Goal: Transaction & Acquisition: Purchase product/service

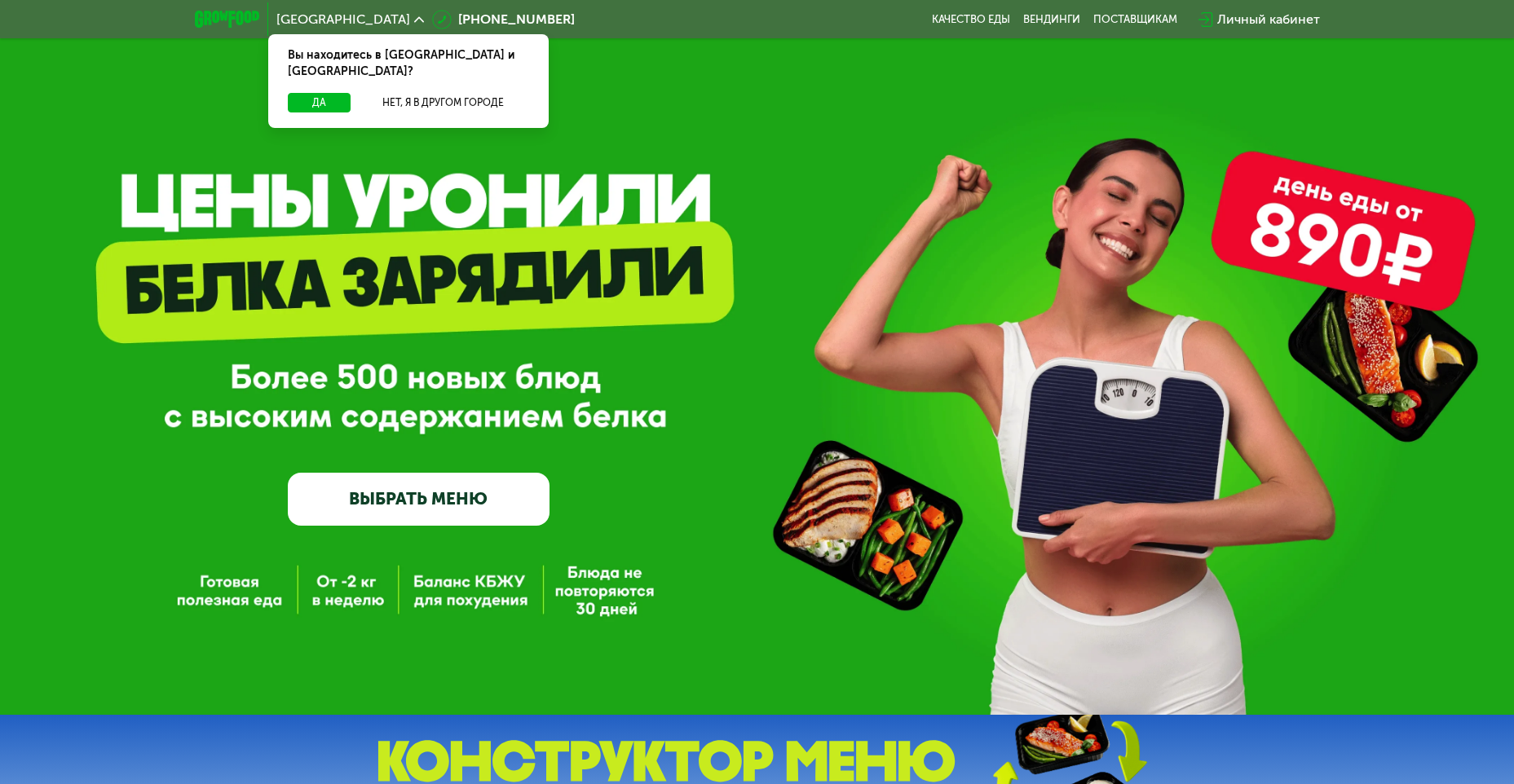
drag, startPoint x: 411, startPoint y: 507, endPoint x: 473, endPoint y: 512, distance: 62.2
click at [411, 507] on link "ВЫБРАТЬ МЕНЮ" at bounding box center [419, 499] width 262 height 52
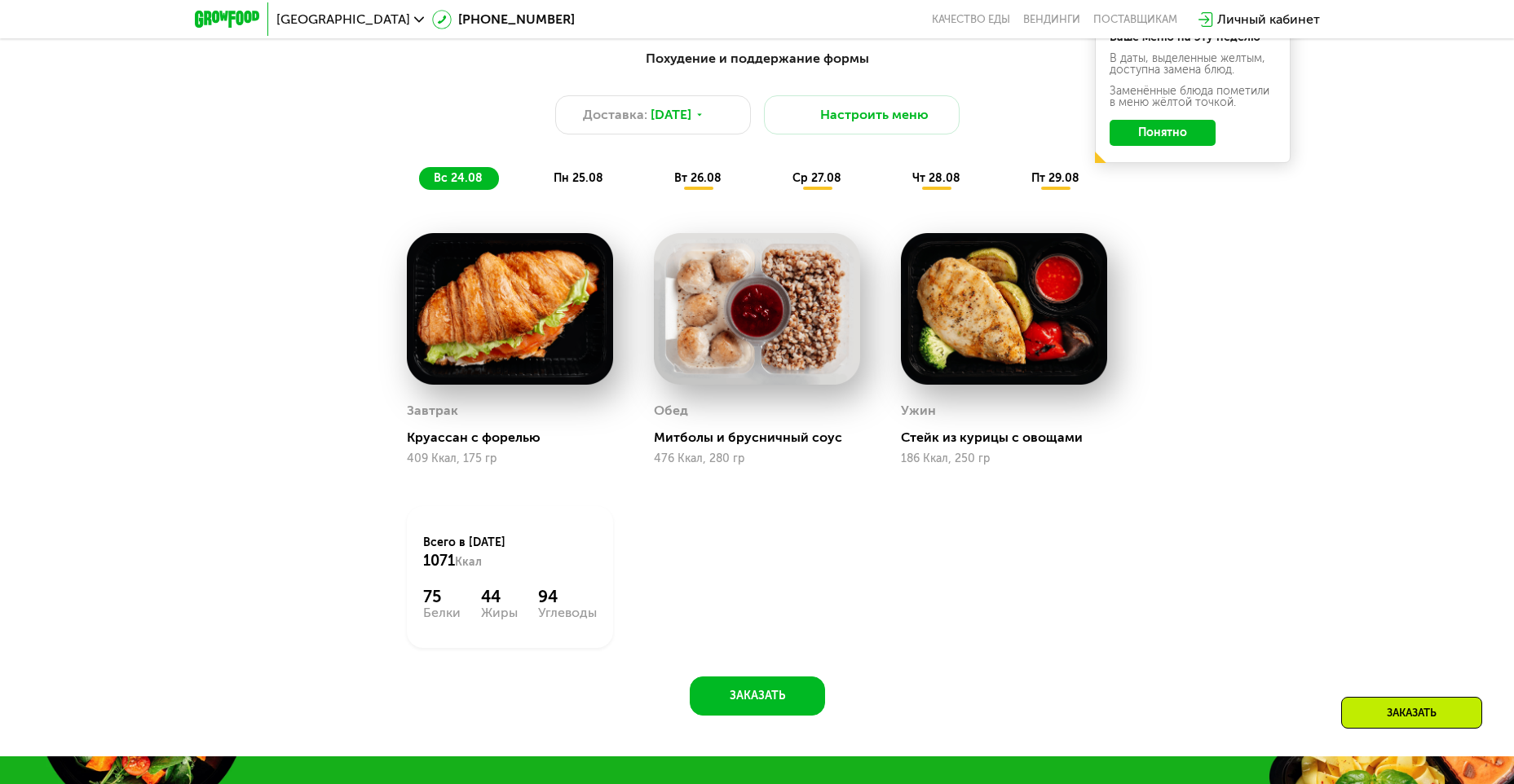
scroll to position [1025, 0]
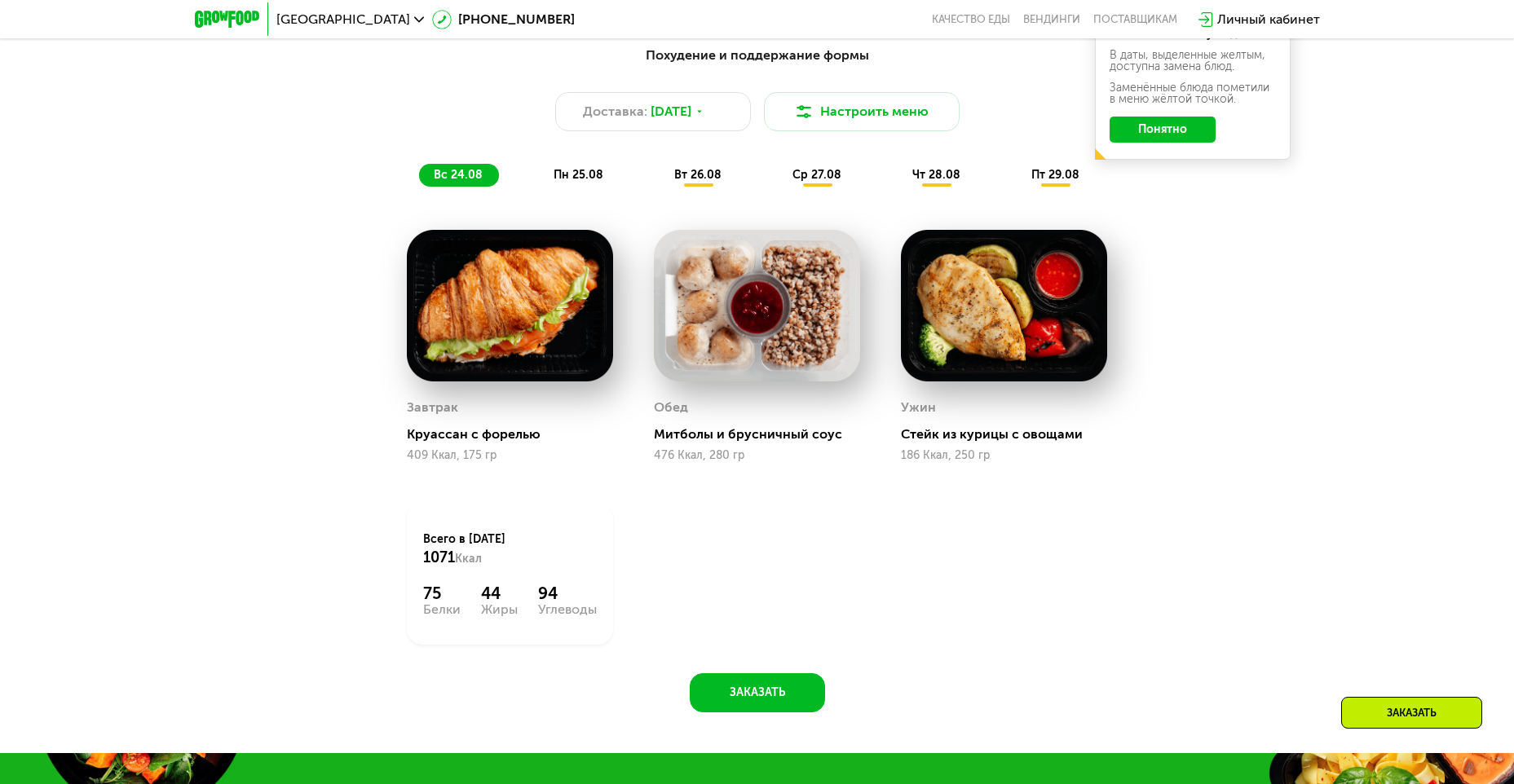
click at [588, 175] on span "пн 25.08" at bounding box center [578, 174] width 50 height 14
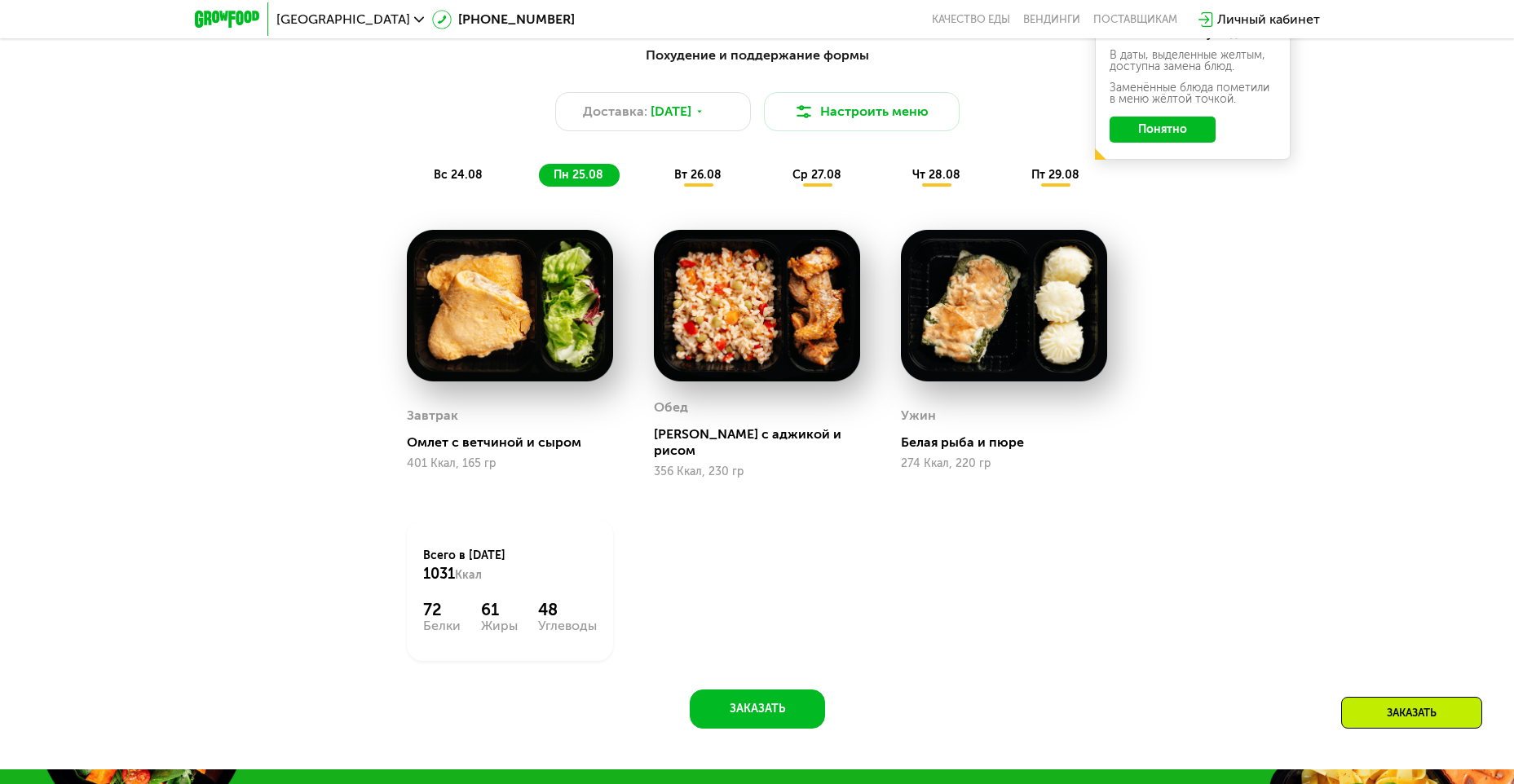
click at [703, 182] on span "вт 26.08" at bounding box center [698, 174] width 47 height 14
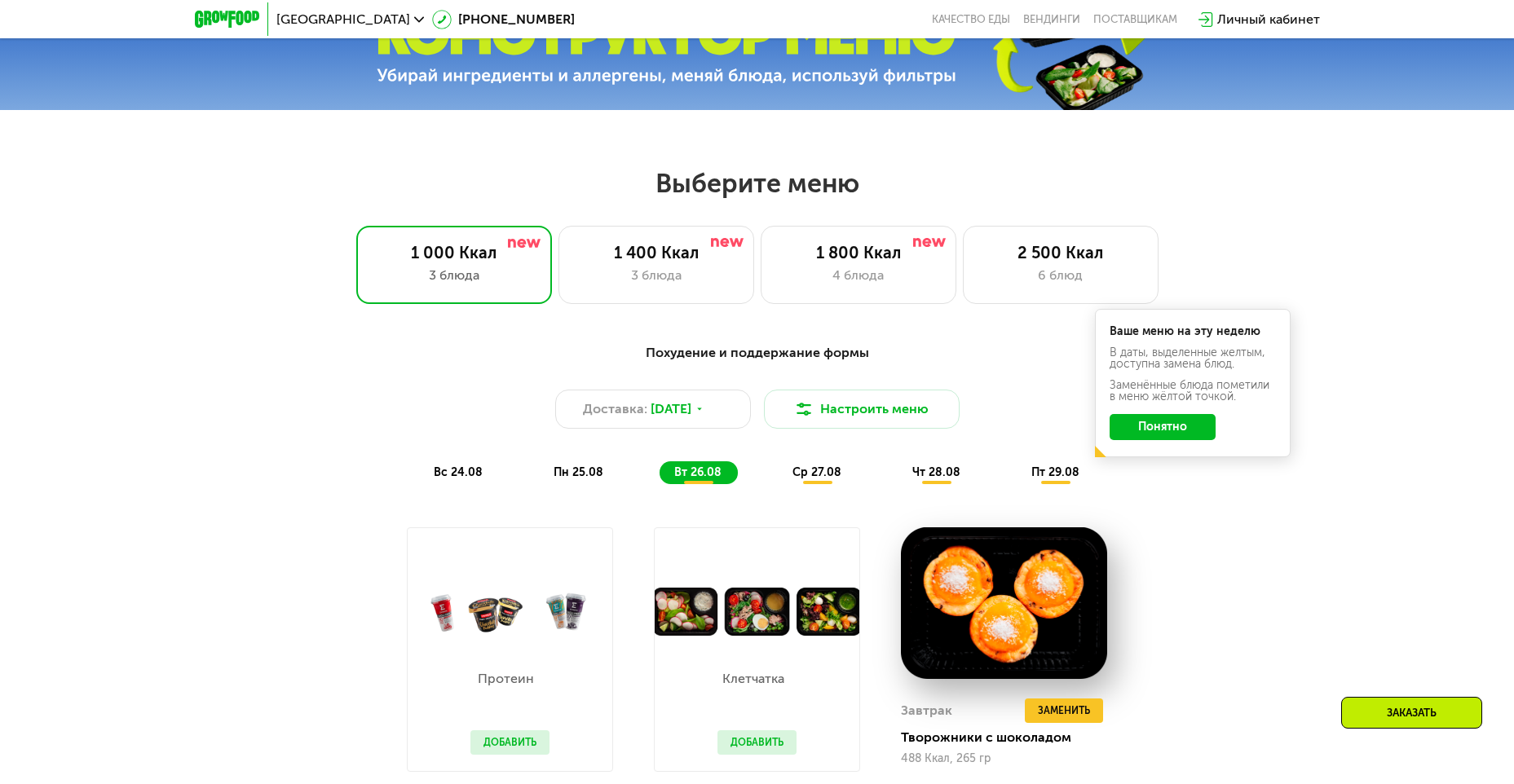
scroll to position [699, 0]
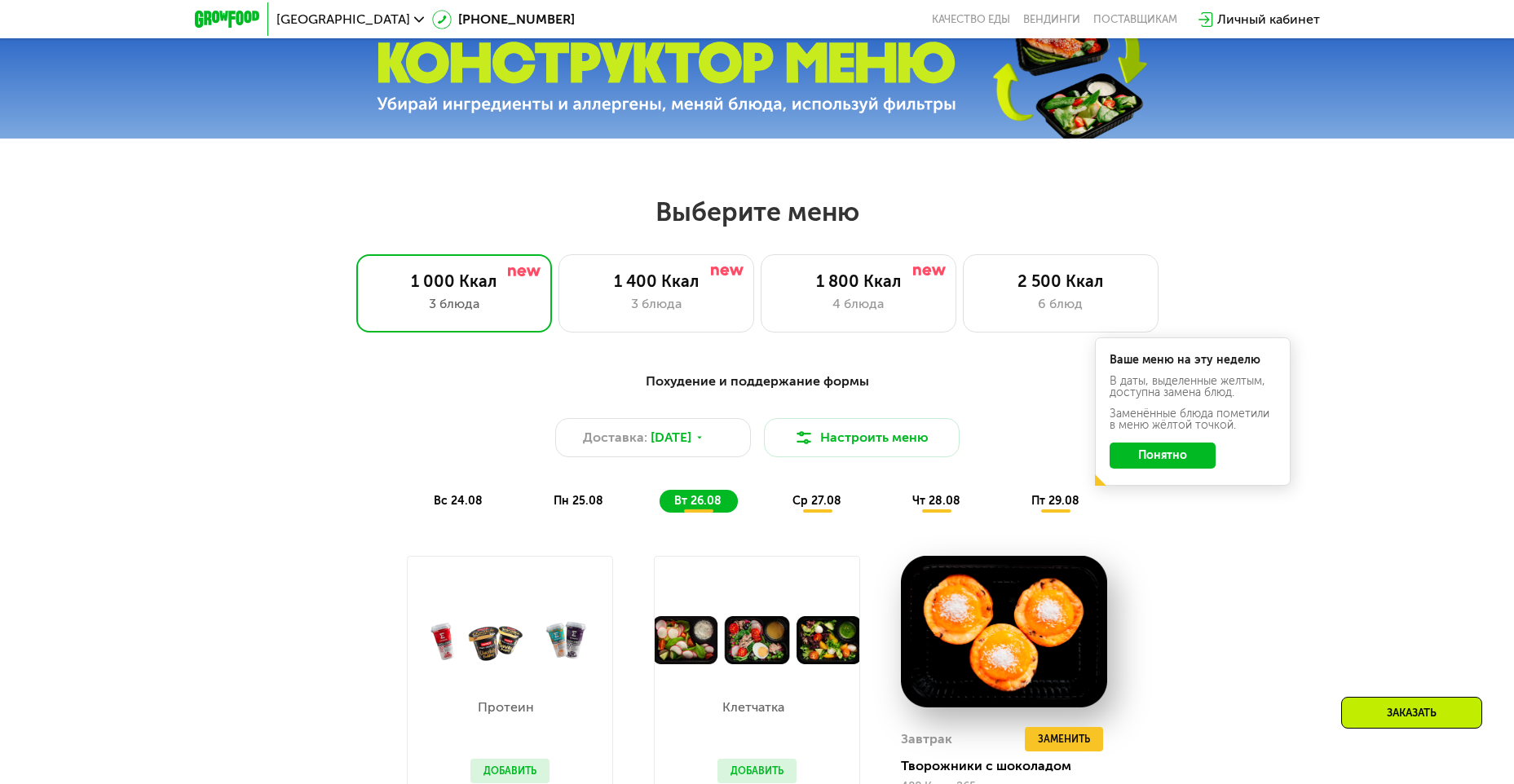
click at [814, 507] on span "ср 27.08" at bounding box center [817, 501] width 49 height 14
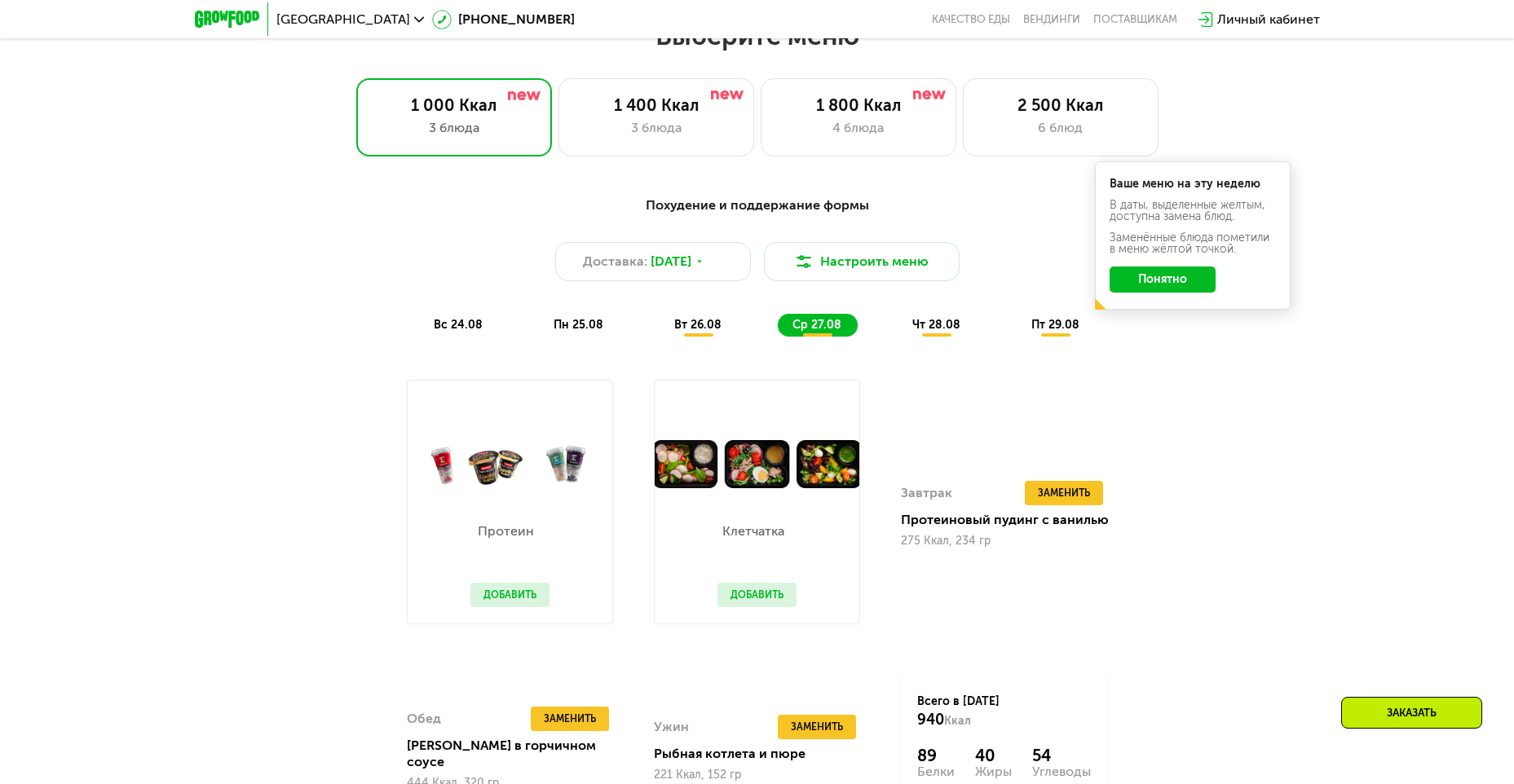
scroll to position [862, 0]
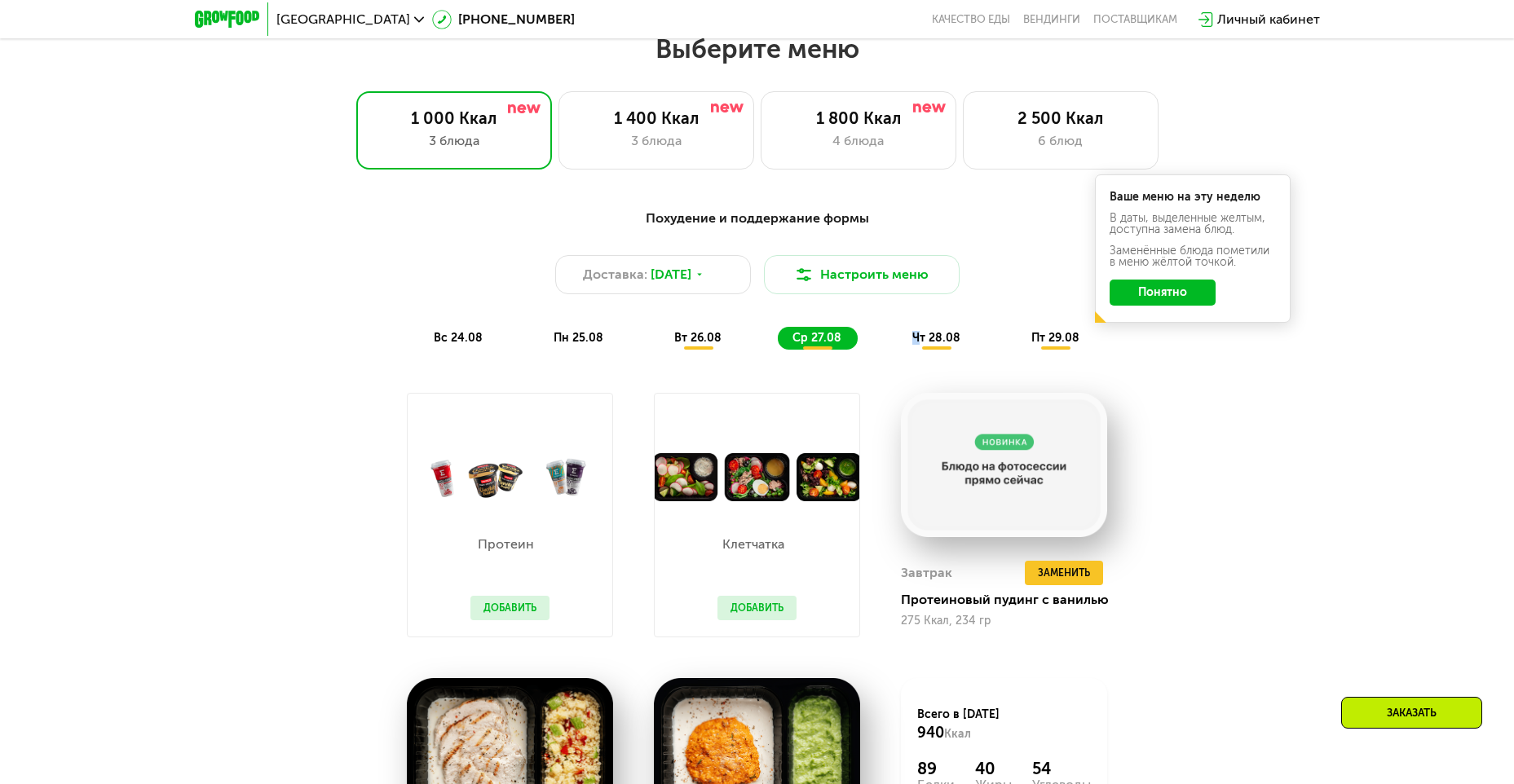
click at [916, 345] on span "чт 28.08" at bounding box center [936, 337] width 48 height 14
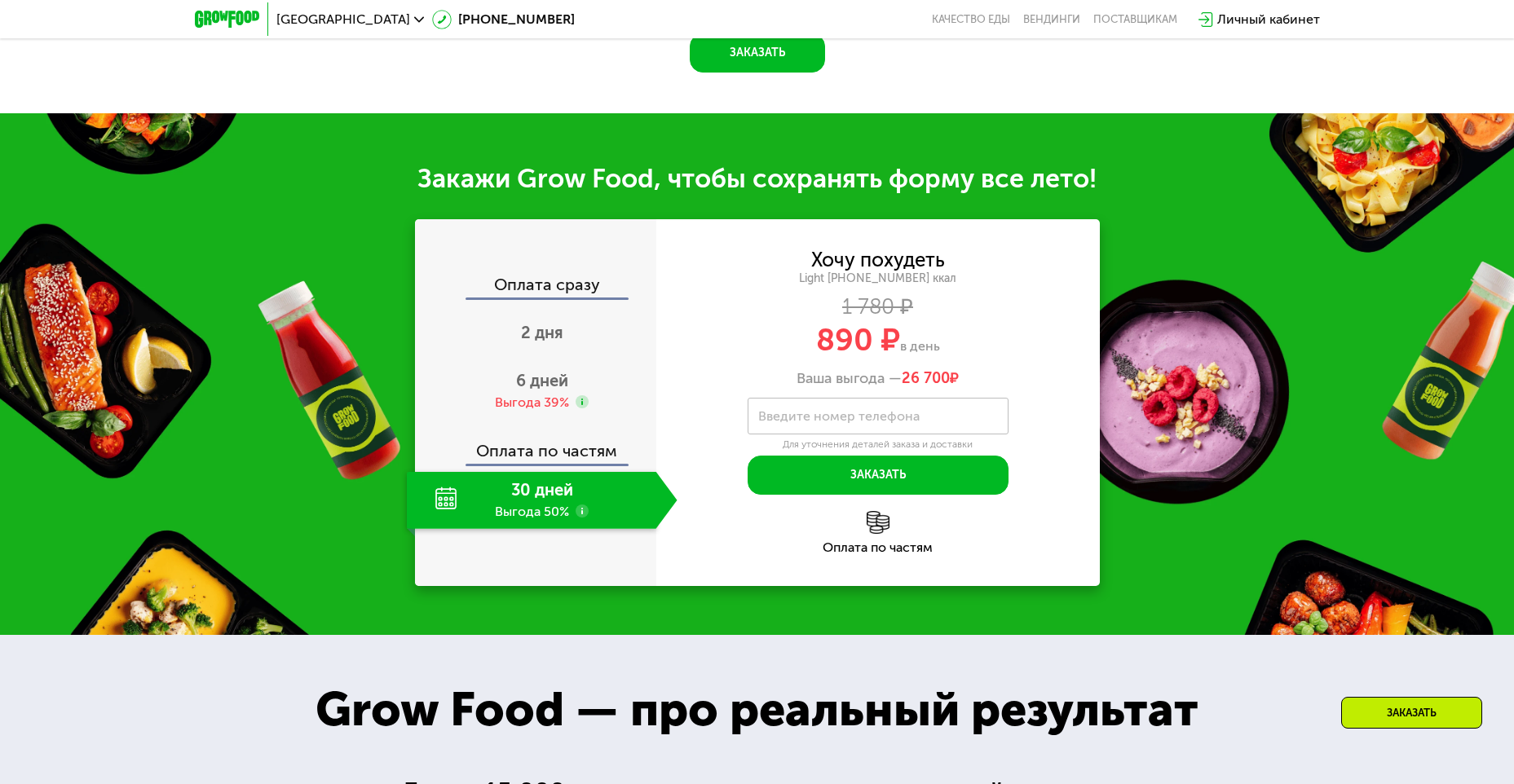
scroll to position [1513, 0]
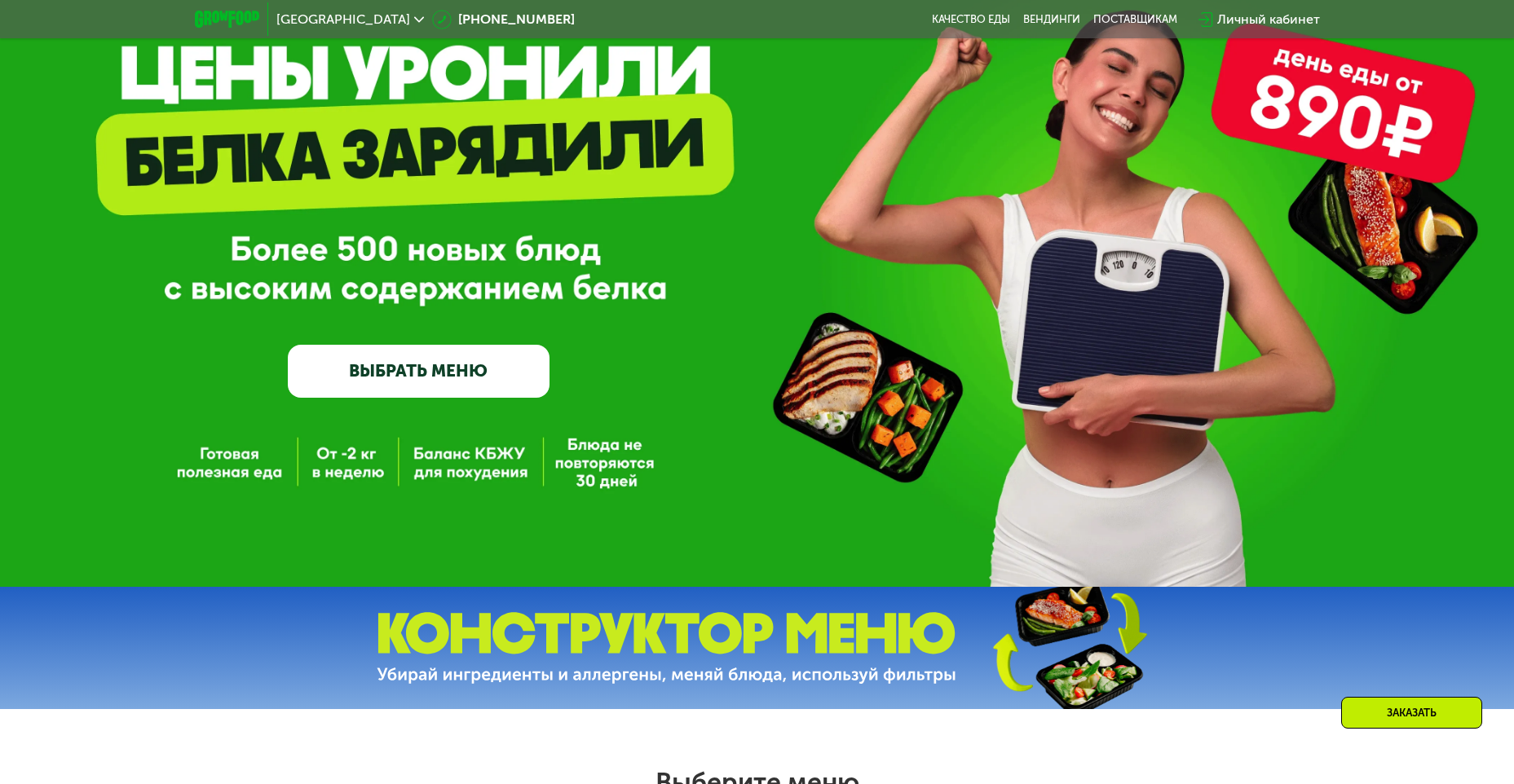
drag, startPoint x: 498, startPoint y: 379, endPoint x: 676, endPoint y: 459, distance: 195.2
click at [497, 379] on link "ВЫБРАТЬ МЕНЮ" at bounding box center [419, 371] width 262 height 52
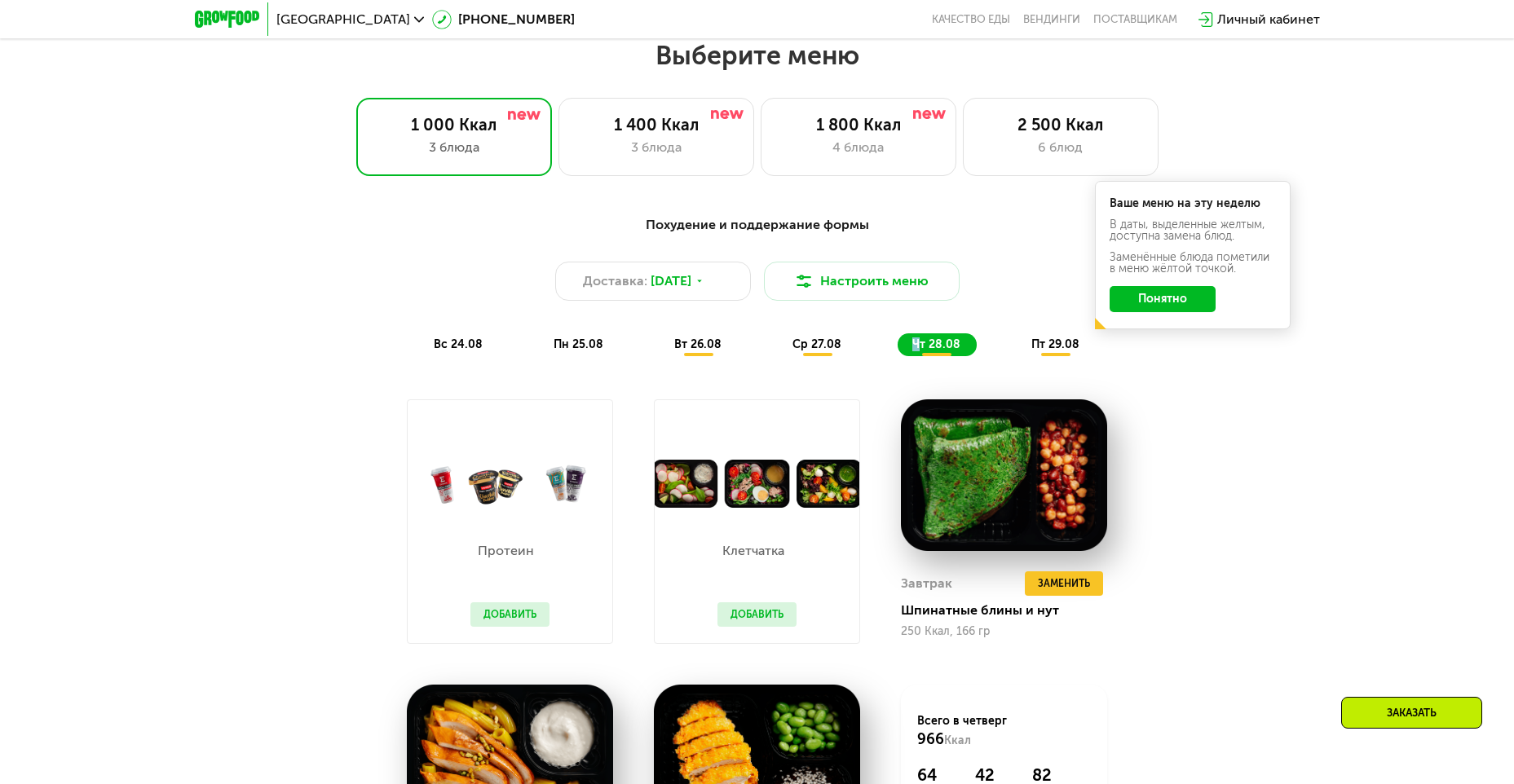
scroll to position [862, 0]
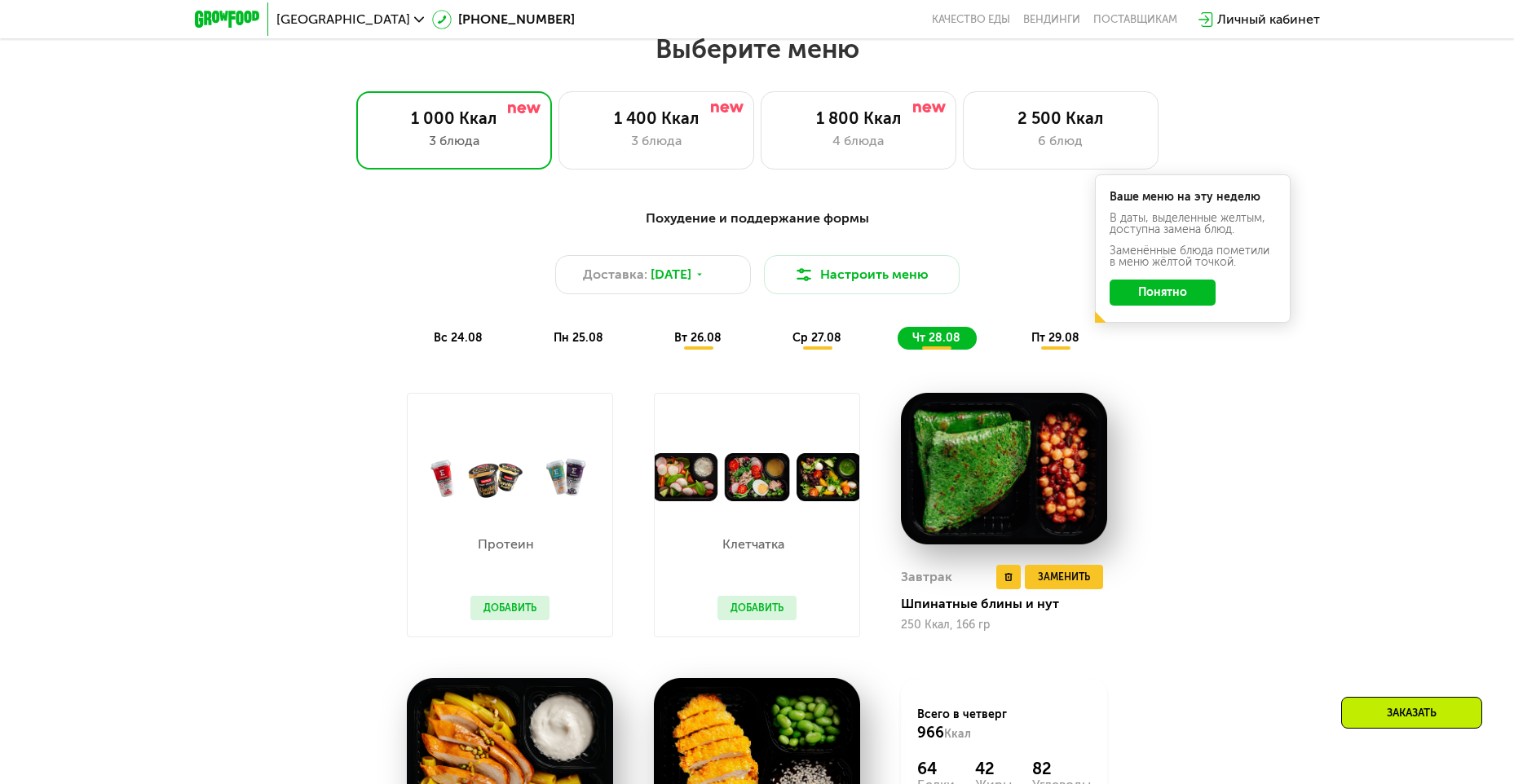
click at [1066, 596] on div "Завтрак Удалить Завтрак Заменить Заменить Завтрак Шпинатные блины и нут 250 Кка…" at bounding box center [1005, 597] width 206 height 79
click at [1064, 585] on span "Заменить" at bounding box center [1064, 577] width 52 height 16
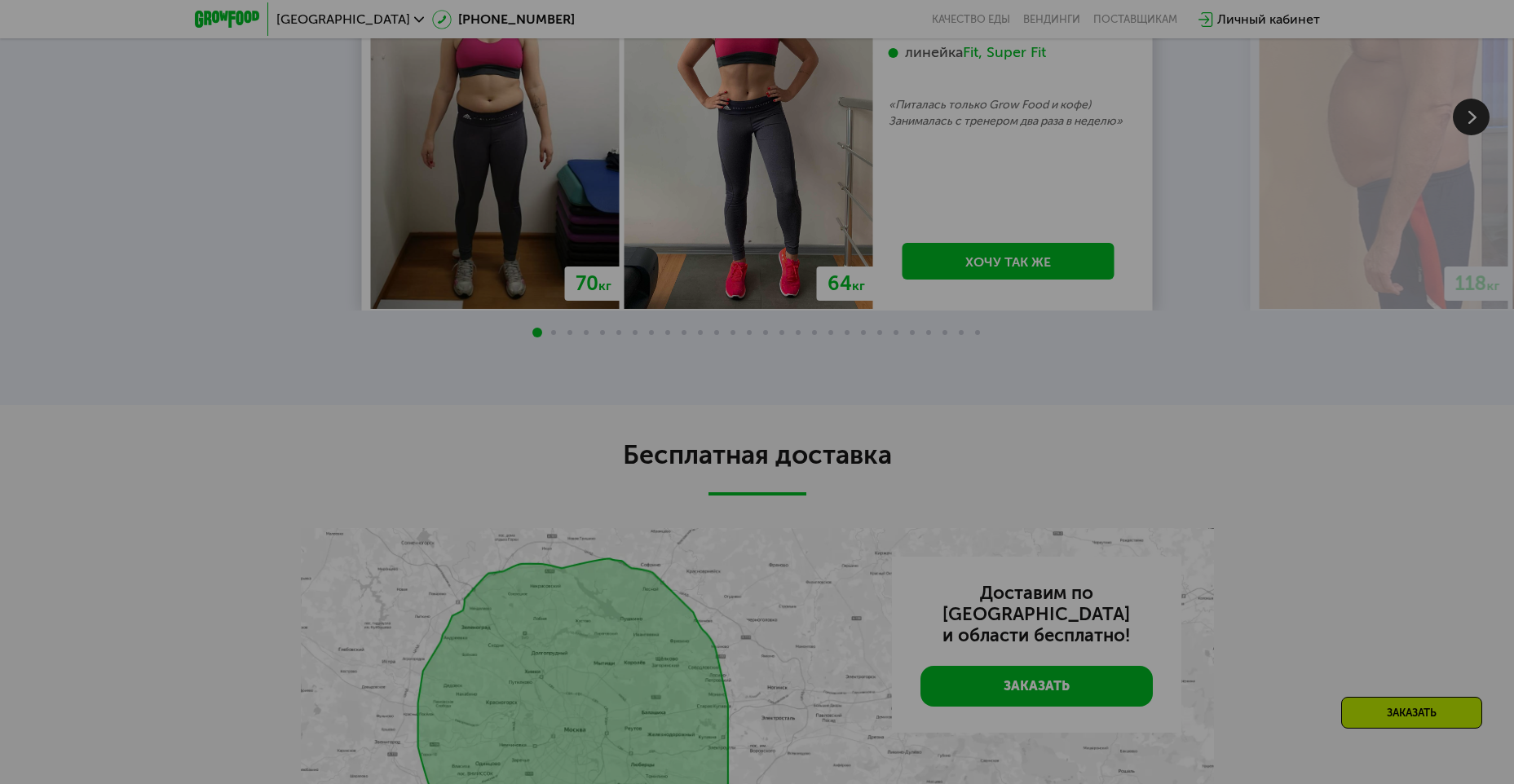
scroll to position [3098, 0]
